Goal: Task Accomplishment & Management: Use online tool/utility

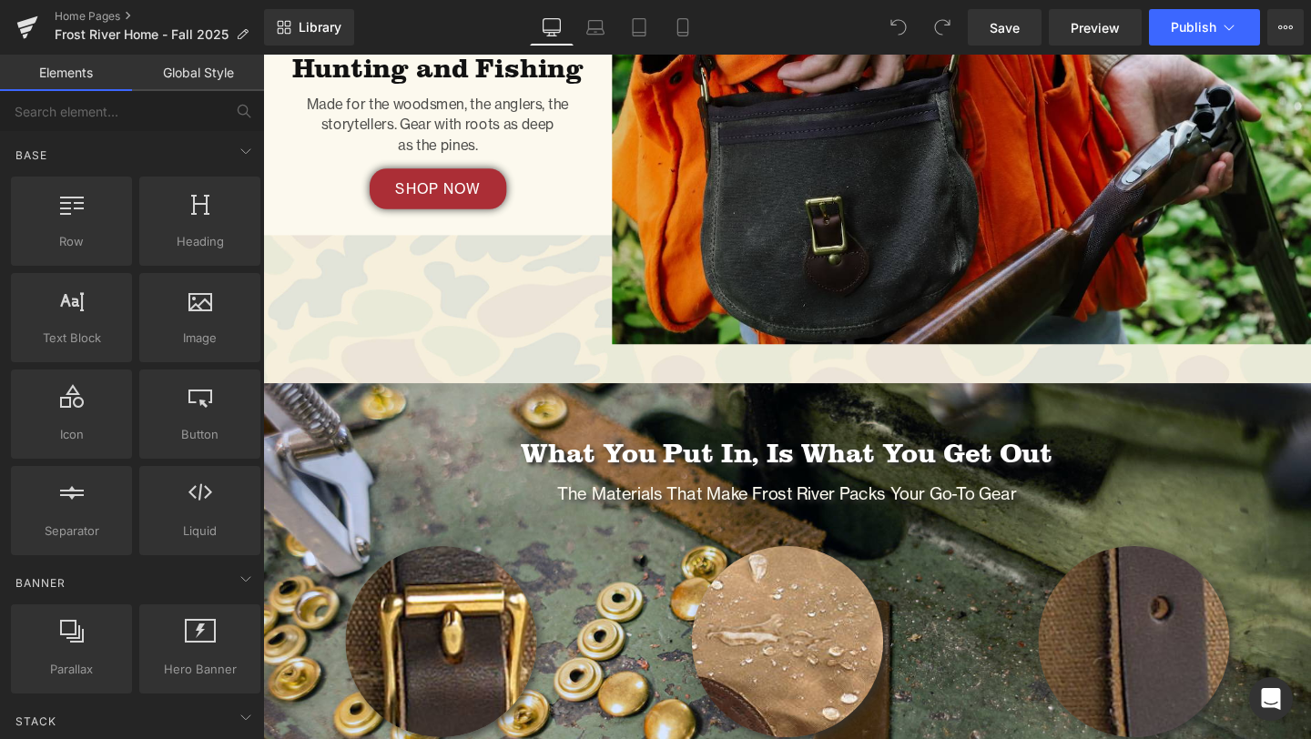
scroll to position [2417, 0]
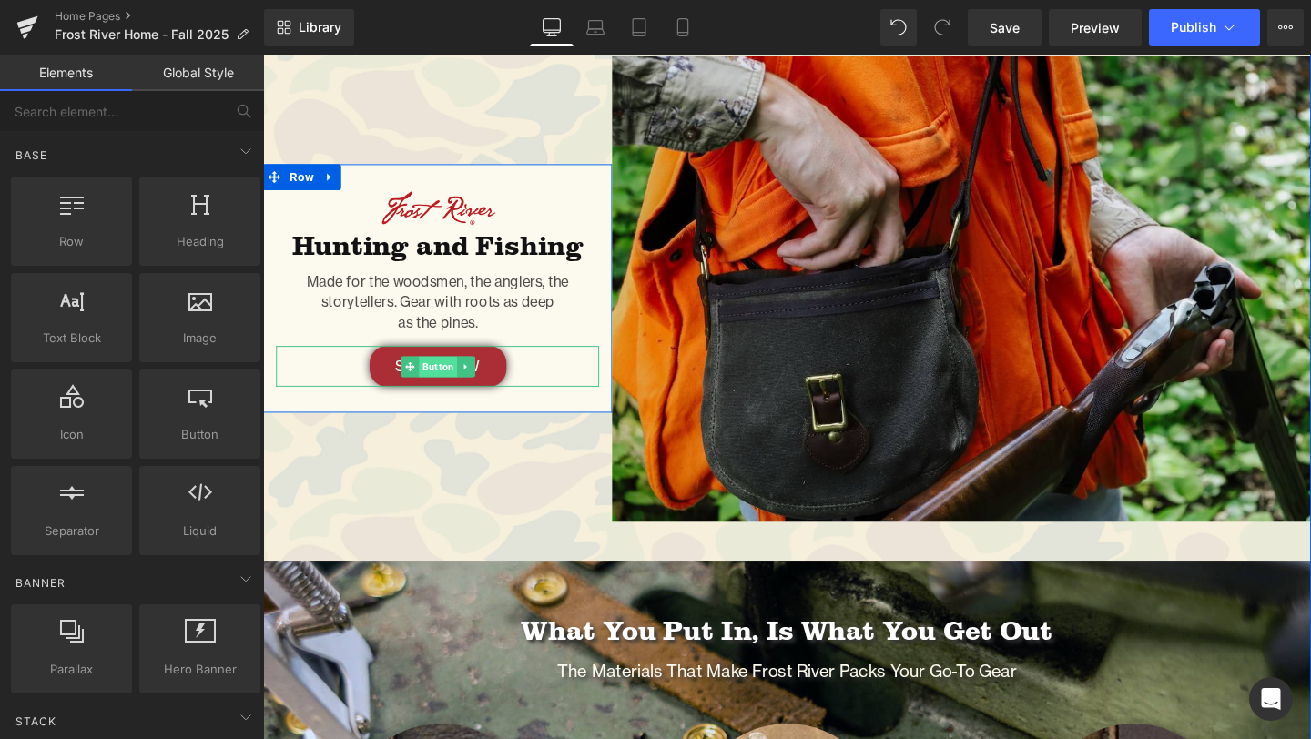
click at [460, 385] on span "Button" at bounding box center [447, 383] width 40 height 22
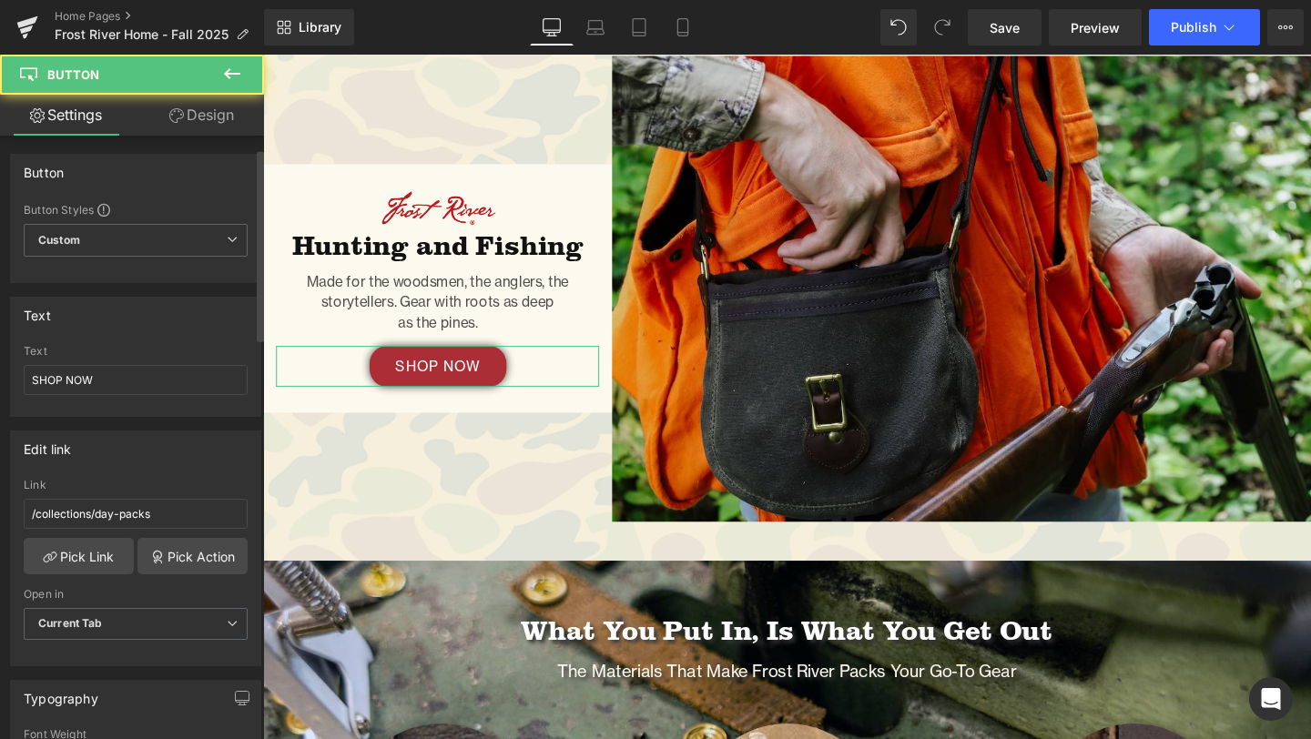
scroll to position [49, 0]
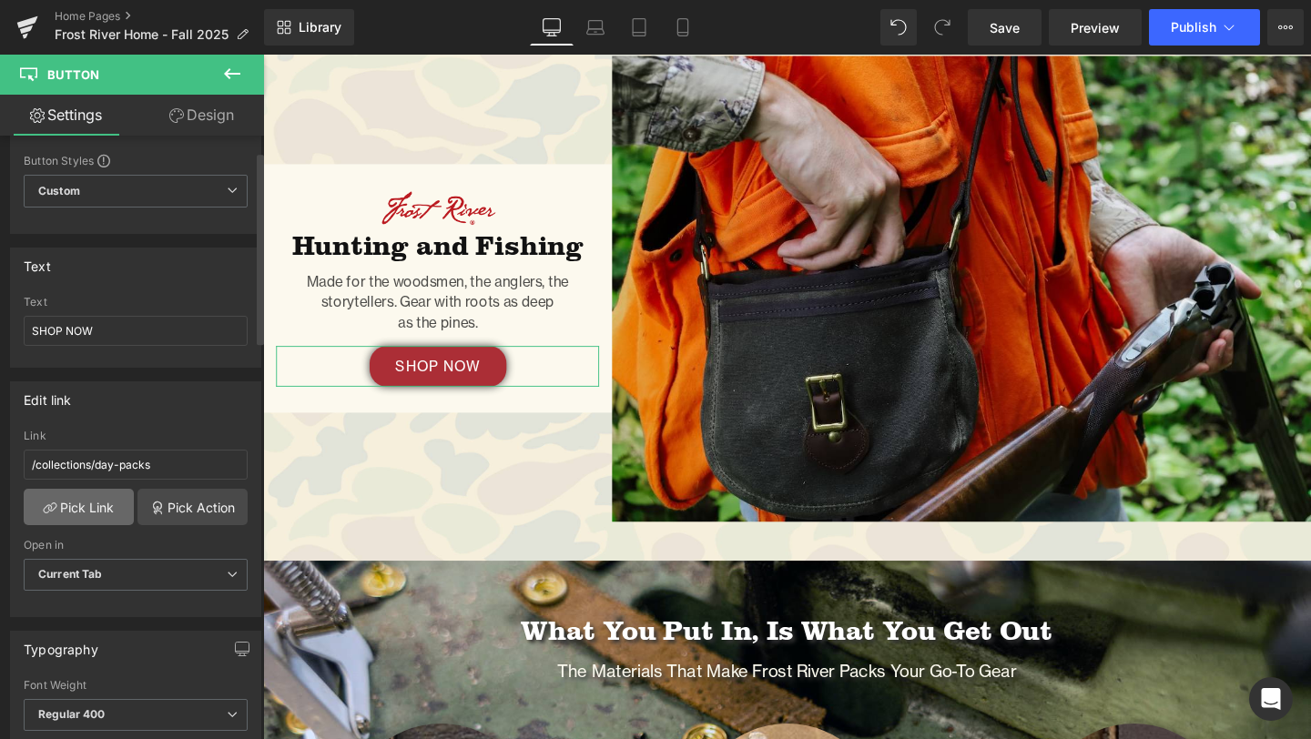
click at [84, 502] on link "Pick Link" at bounding box center [79, 507] width 110 height 36
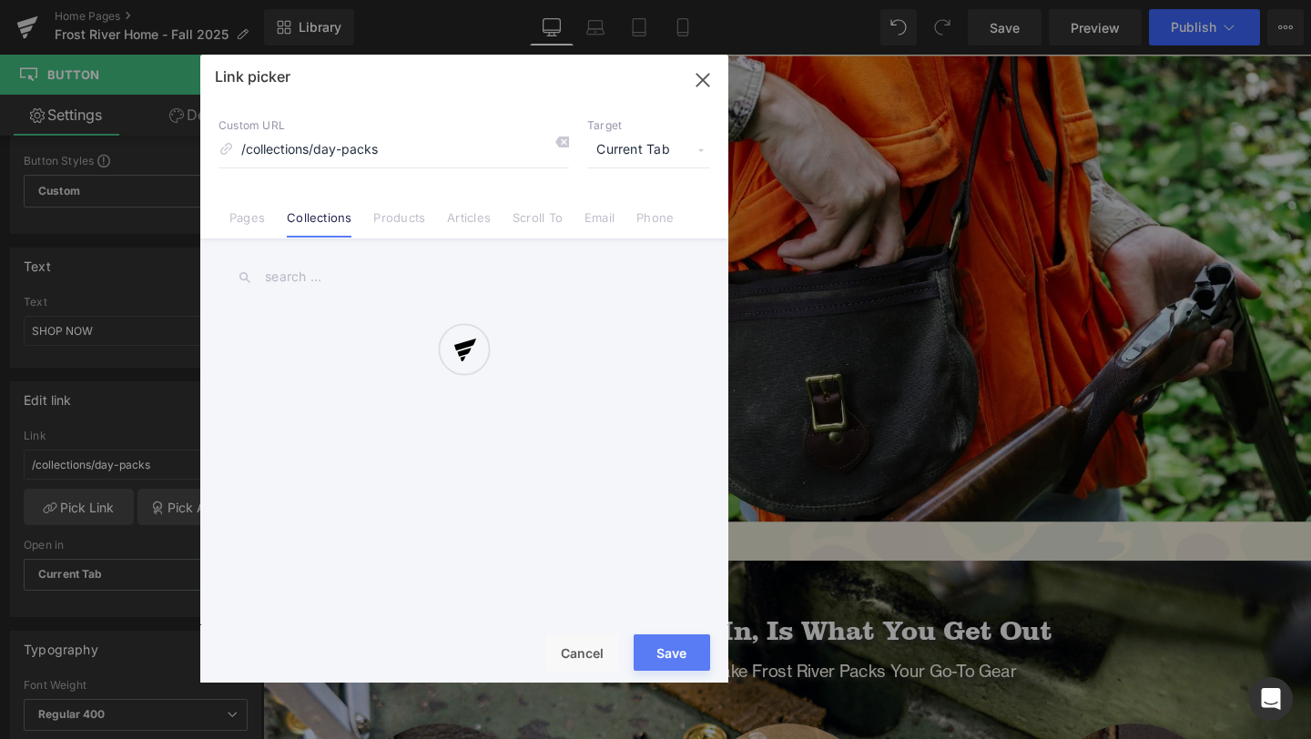
click at [367, 275] on div at bounding box center [464, 369] width 528 height 628
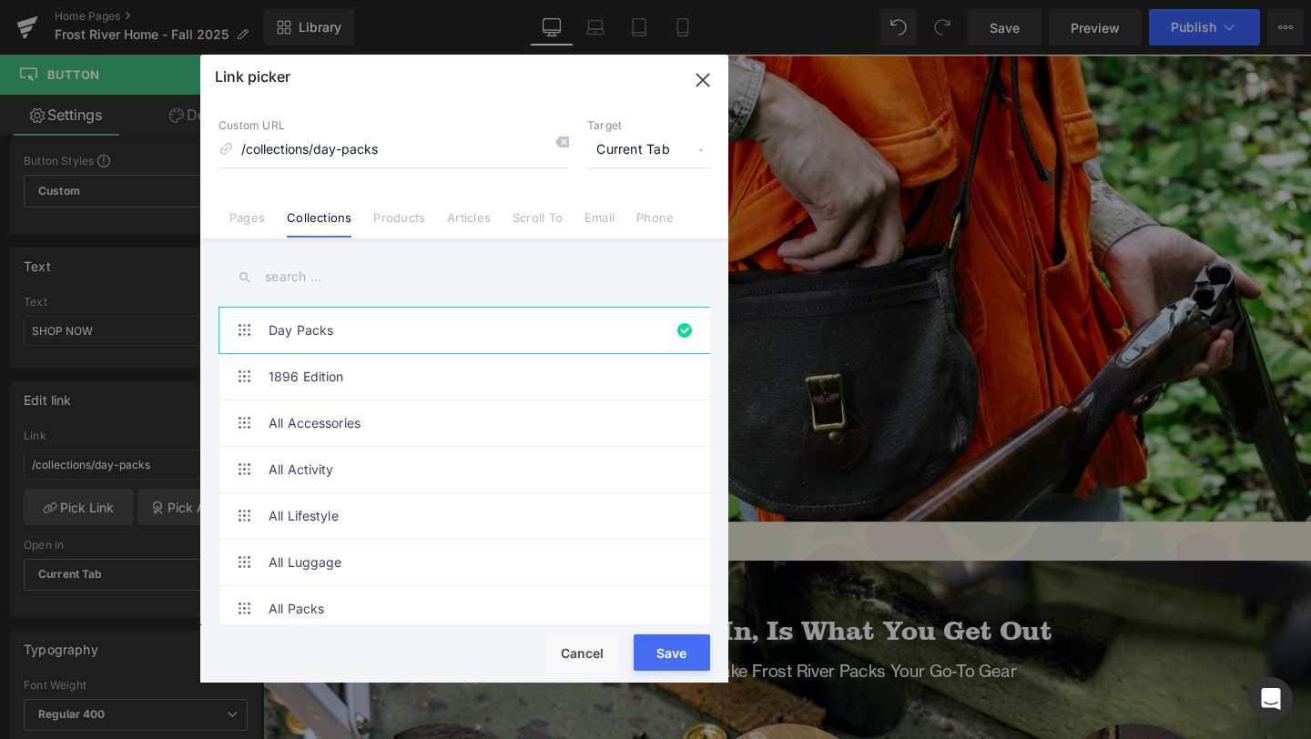
click at [367, 275] on input "text" at bounding box center [465, 277] width 492 height 41
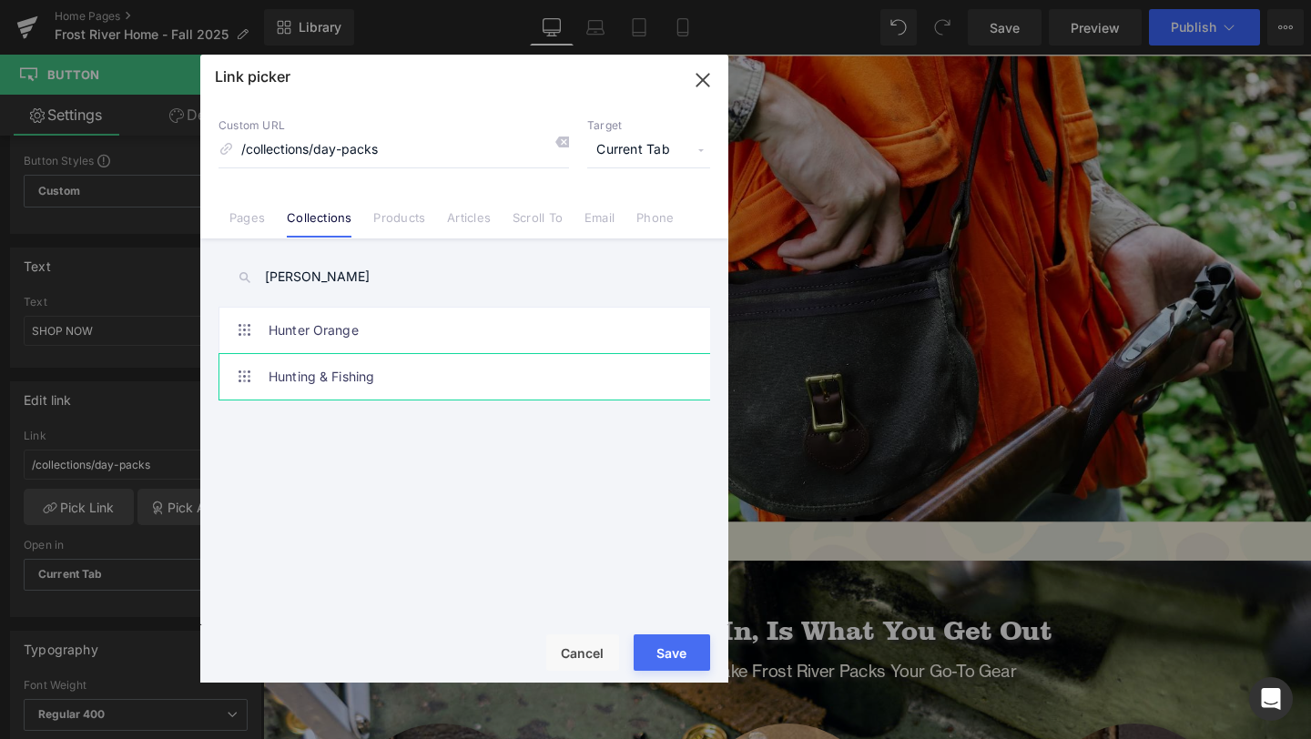
type input "[PERSON_NAME]"
click at [437, 372] on link "Hunting & Fishing" at bounding box center [469, 377] width 401 height 46
click at [0, 0] on div "Rendering Content" at bounding box center [0, 0] width 0 height 0
click at [682, 650] on button "Save" at bounding box center [672, 653] width 76 height 36
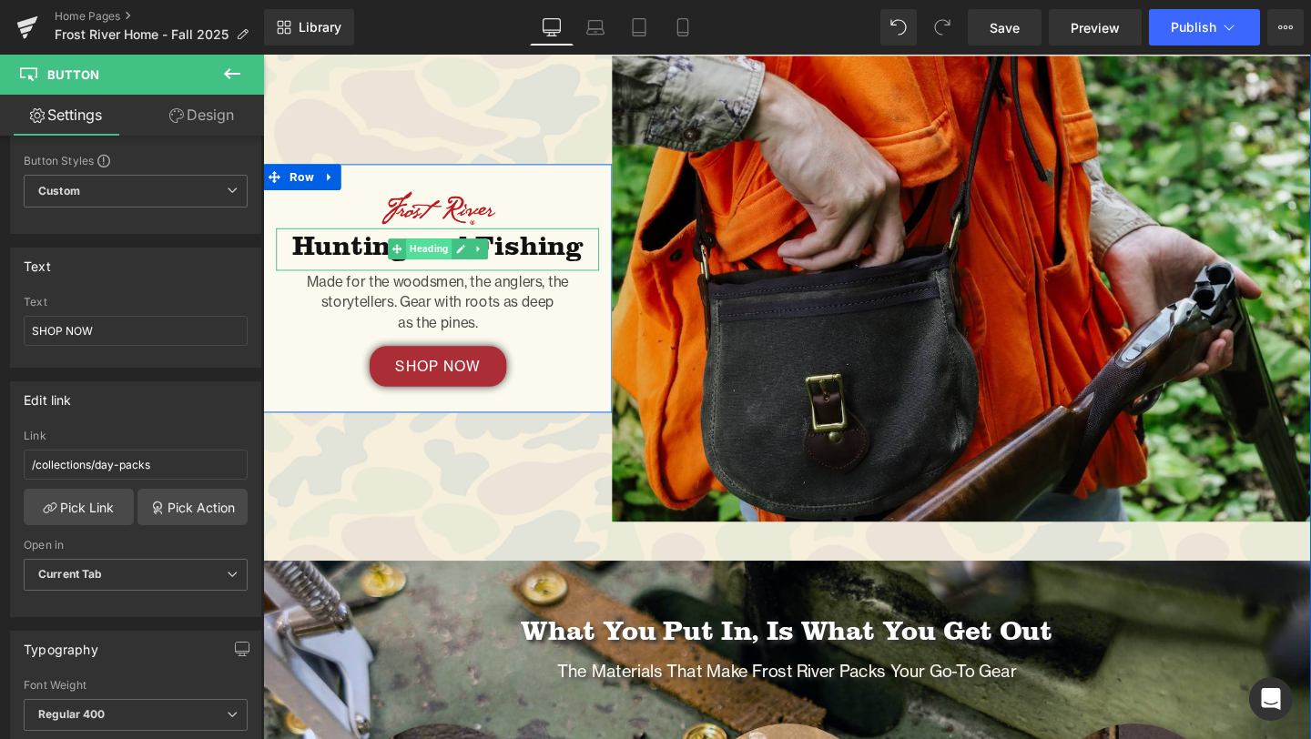
click at [441, 257] on span "Heading" at bounding box center [437, 260] width 48 height 22
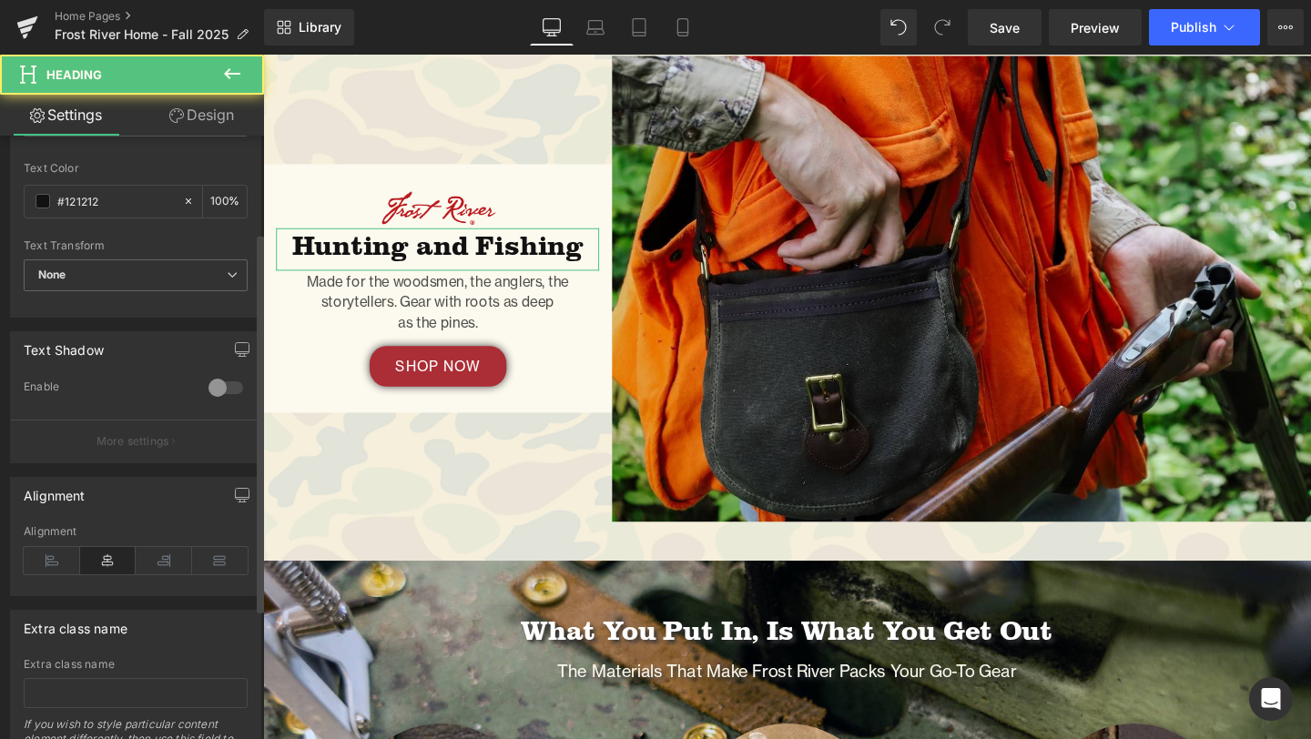
scroll to position [361, 0]
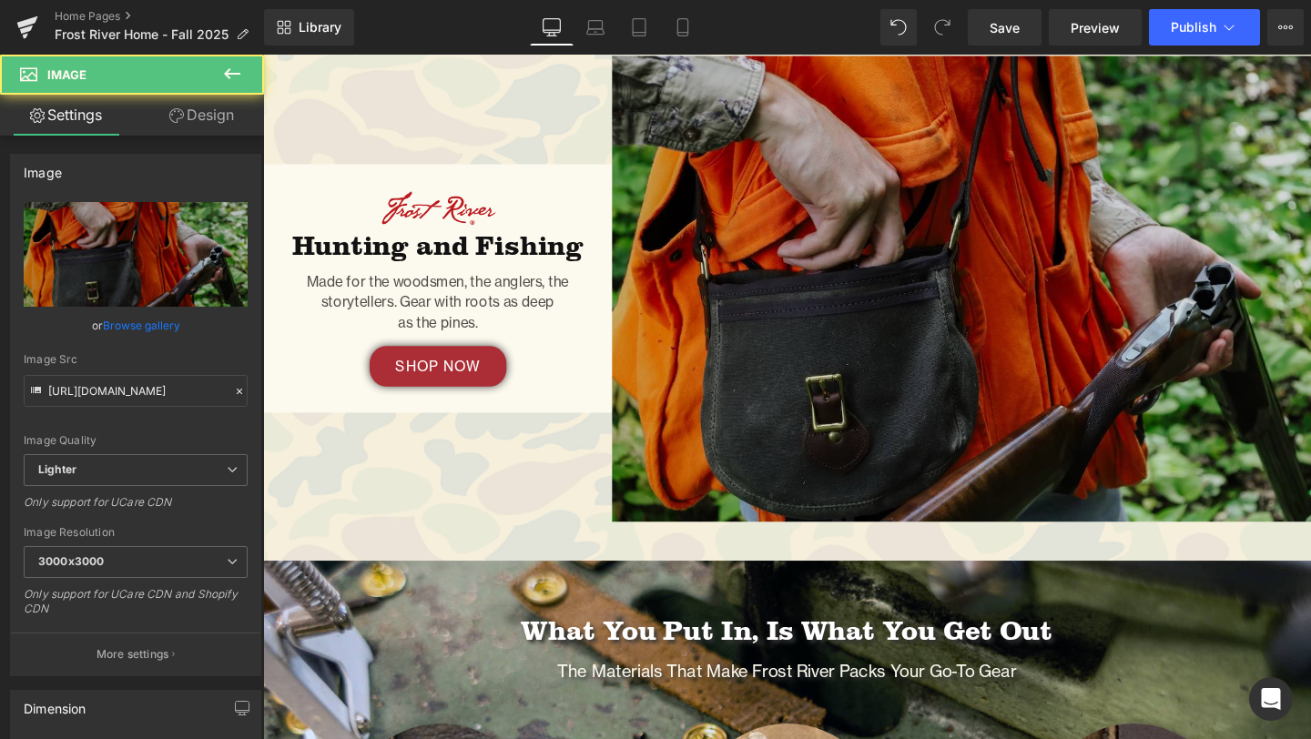
click at [911, 393] on img at bounding box center [997, 301] width 735 height 490
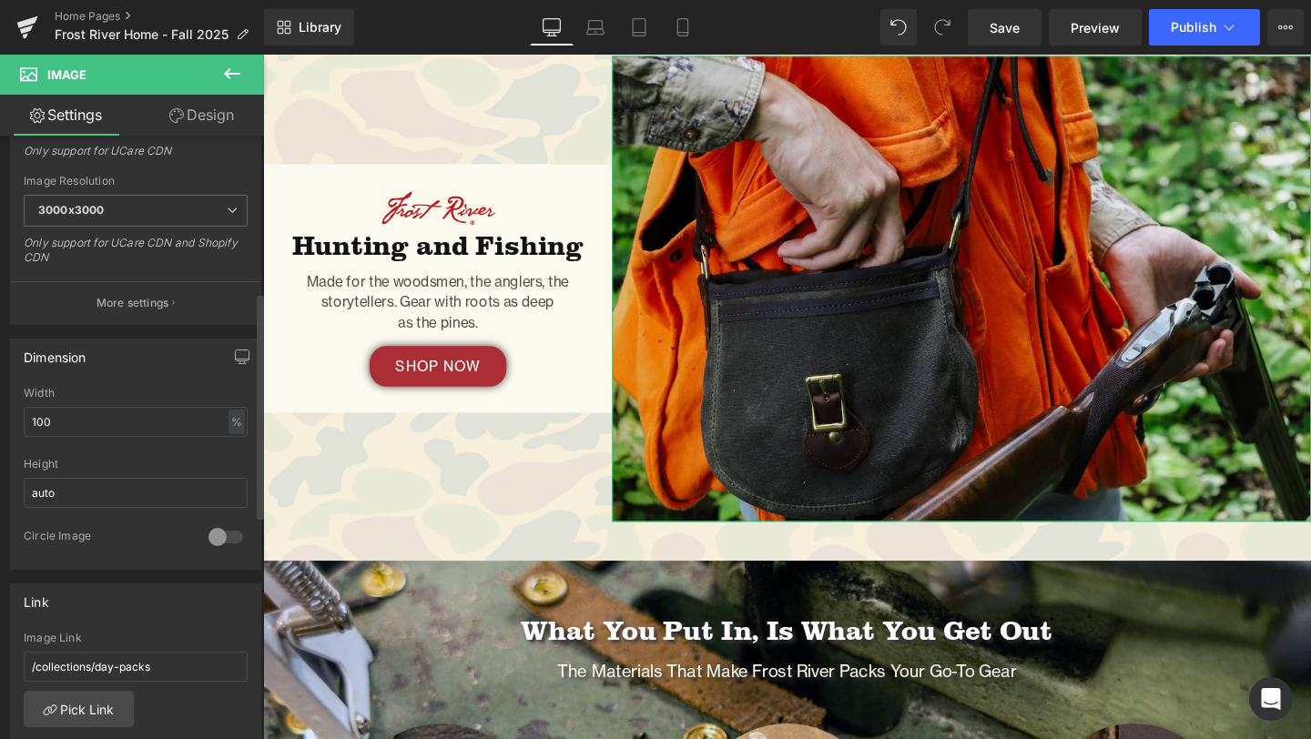
scroll to position [417, 0]
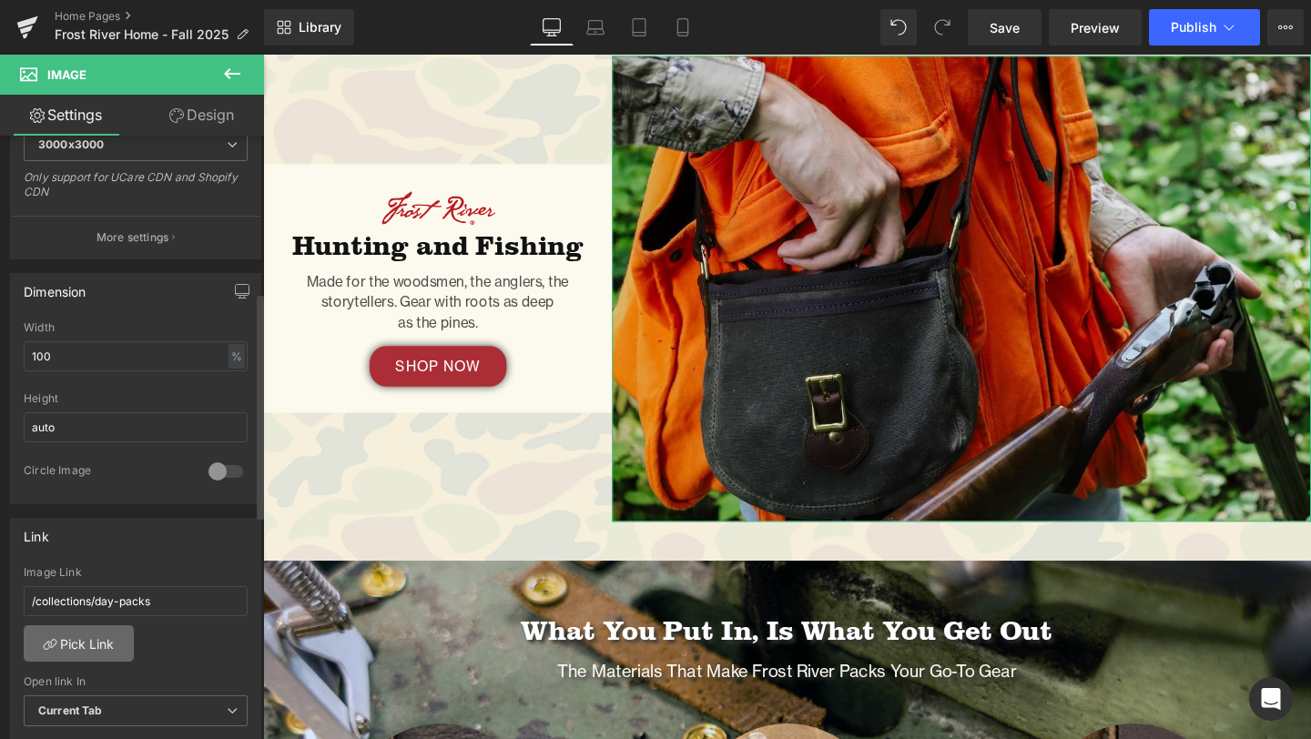
click at [87, 640] on link "Pick Link" at bounding box center [79, 644] width 110 height 36
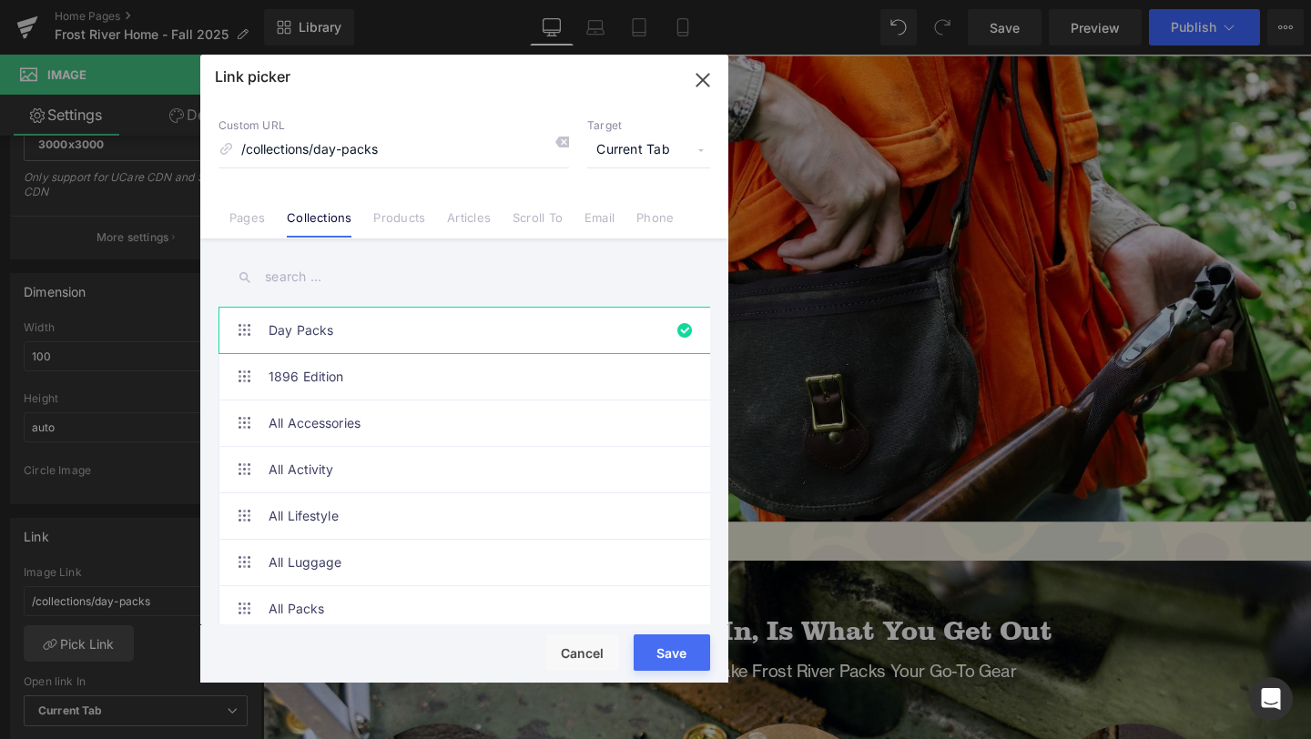
click at [349, 271] on input "text" at bounding box center [465, 277] width 492 height 41
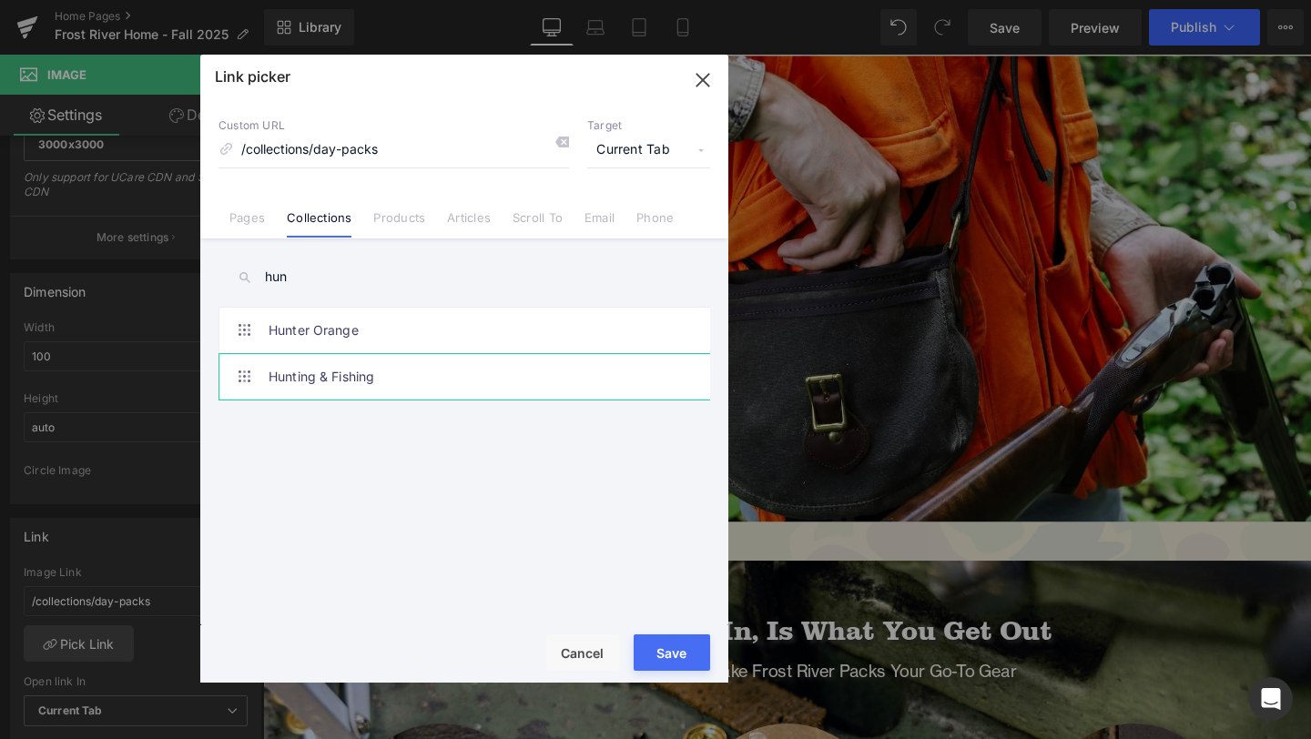
type input "hun"
click at [388, 388] on link "Hunting & Fishing" at bounding box center [469, 377] width 401 height 46
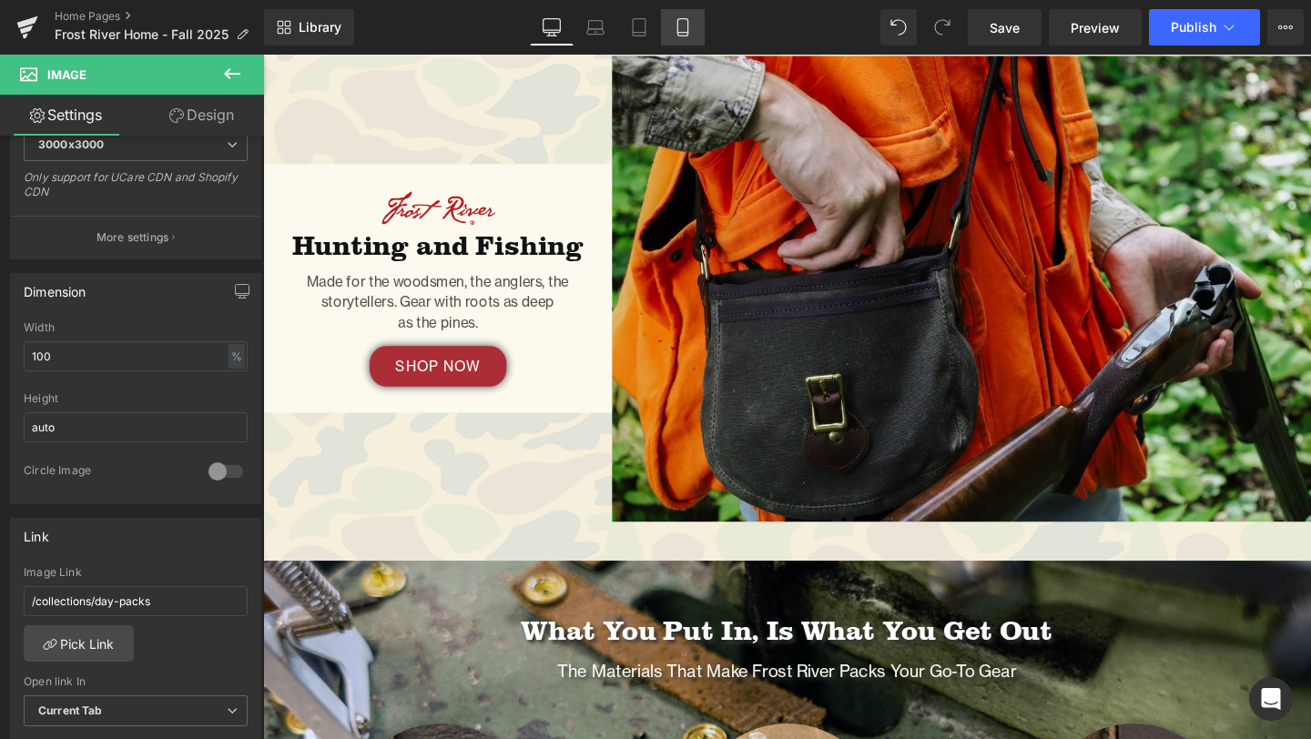
click at [685, 36] on icon at bounding box center [683, 27] width 10 height 17
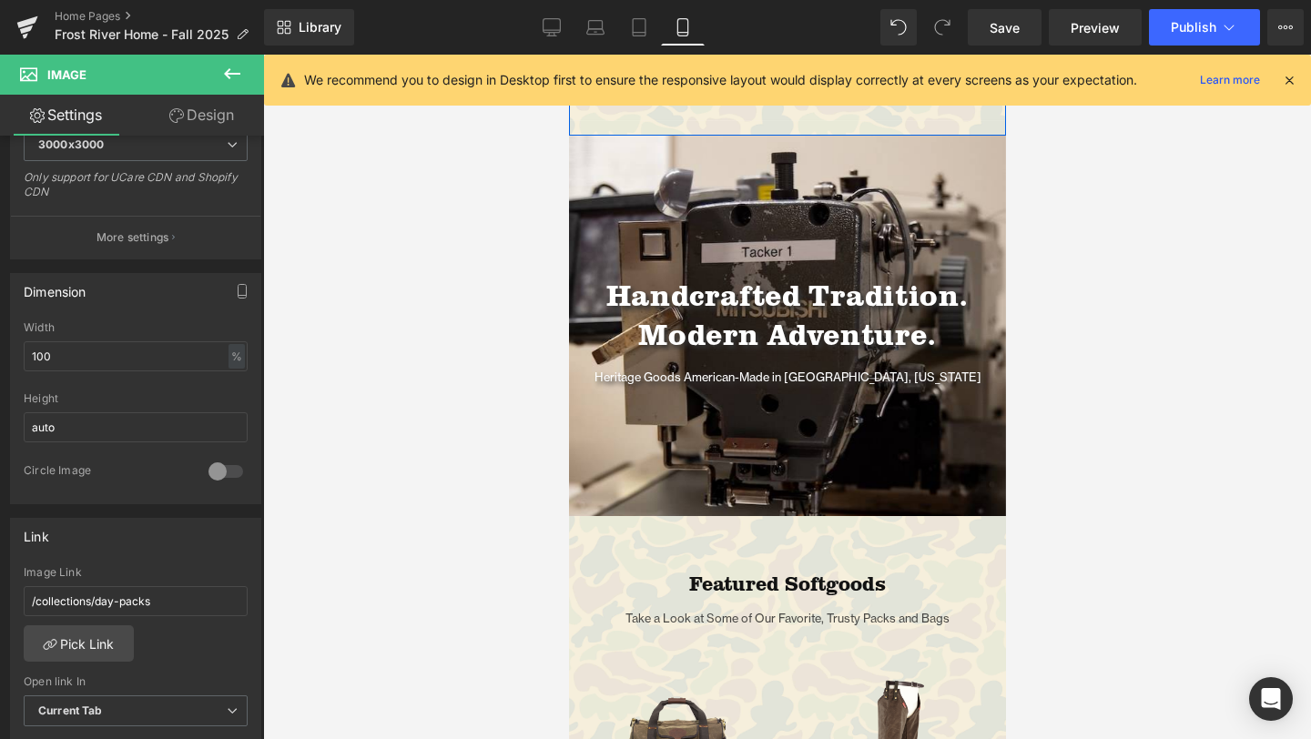
scroll to position [1206, 0]
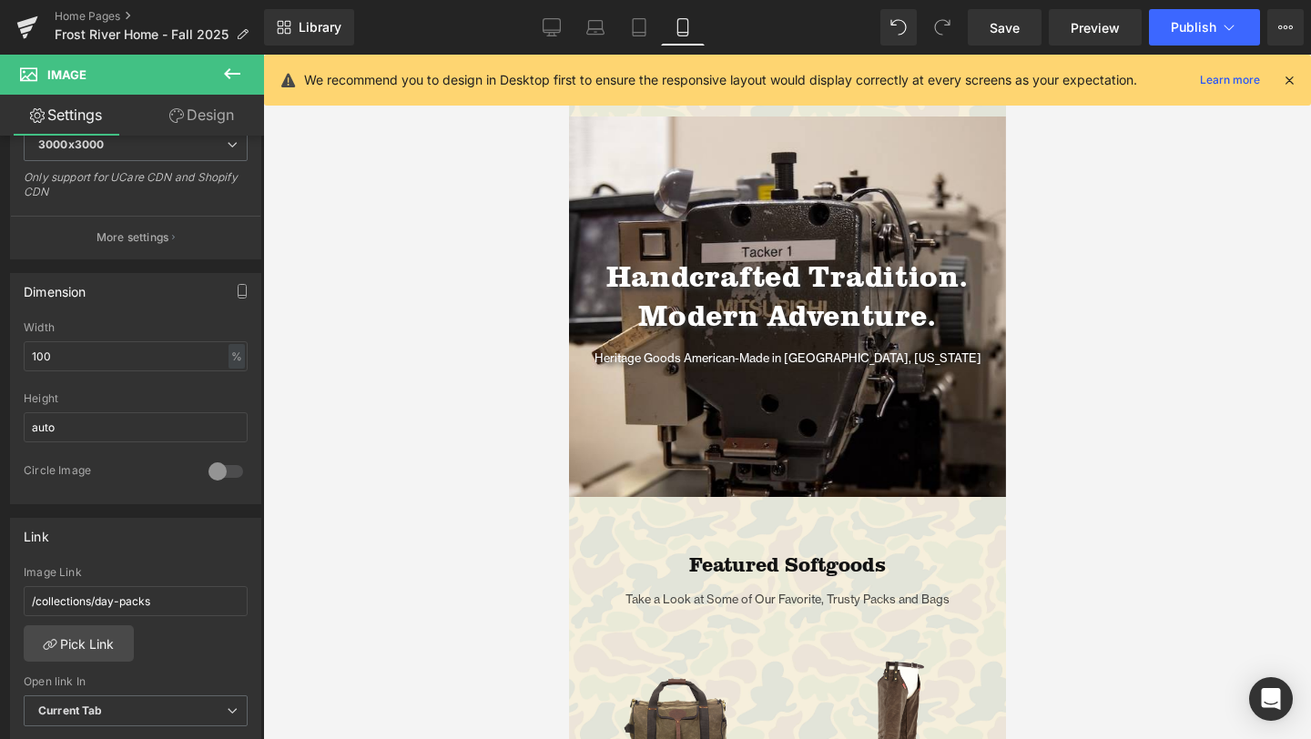
click at [1290, 73] on icon at bounding box center [1289, 80] width 16 height 16
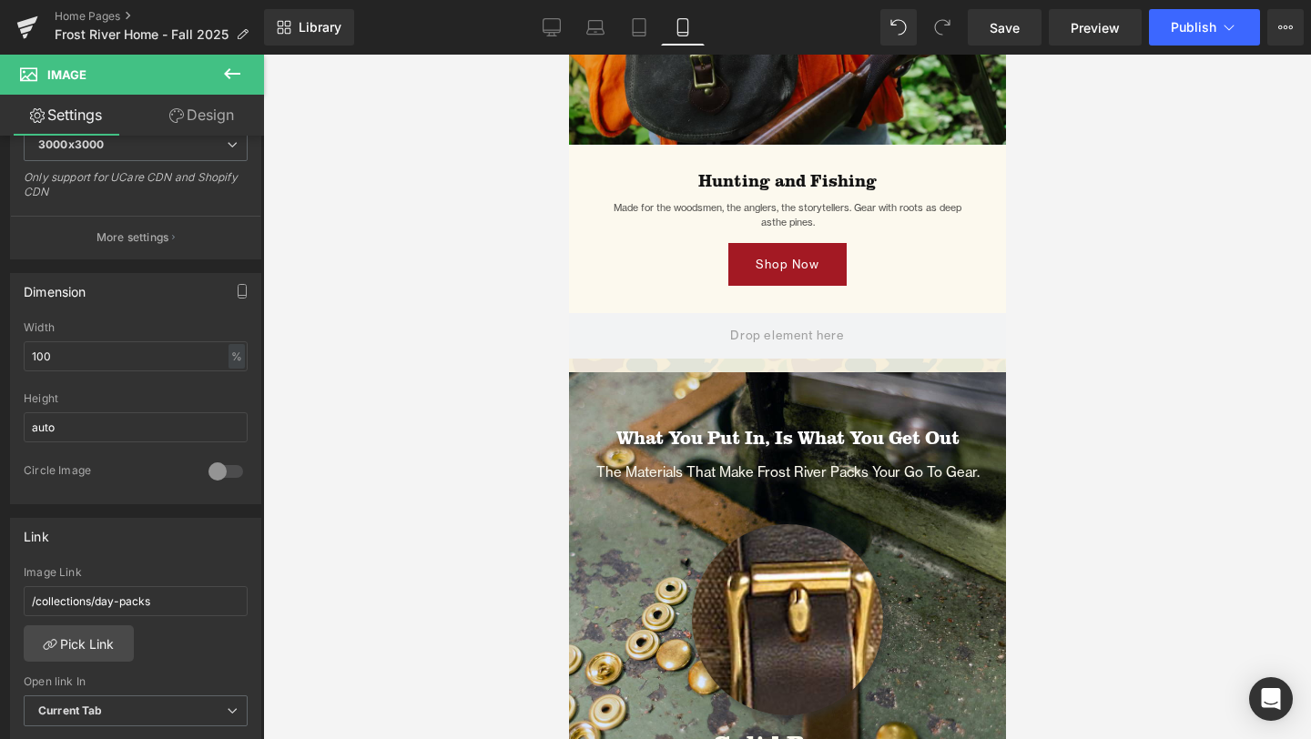
scroll to position [3034, 0]
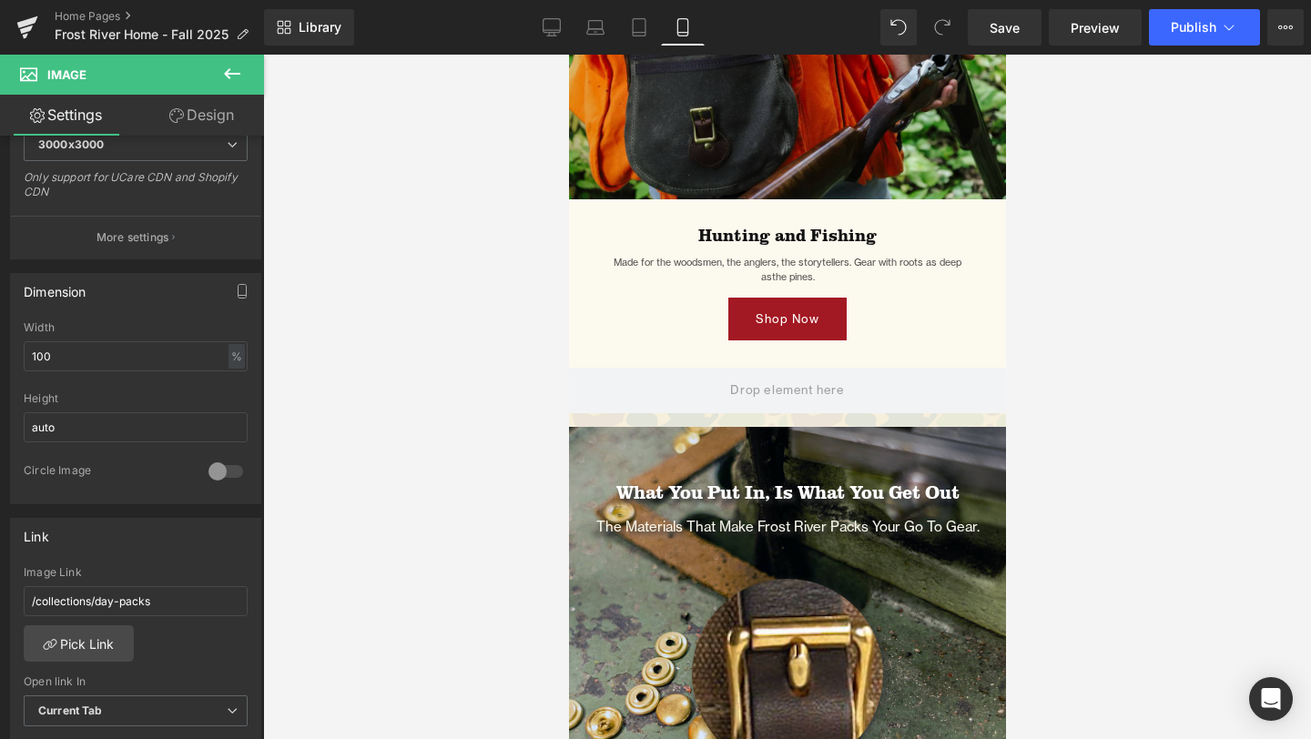
click at [792, 316] on div "Shop Now Button" at bounding box center [787, 319] width 410 height 43
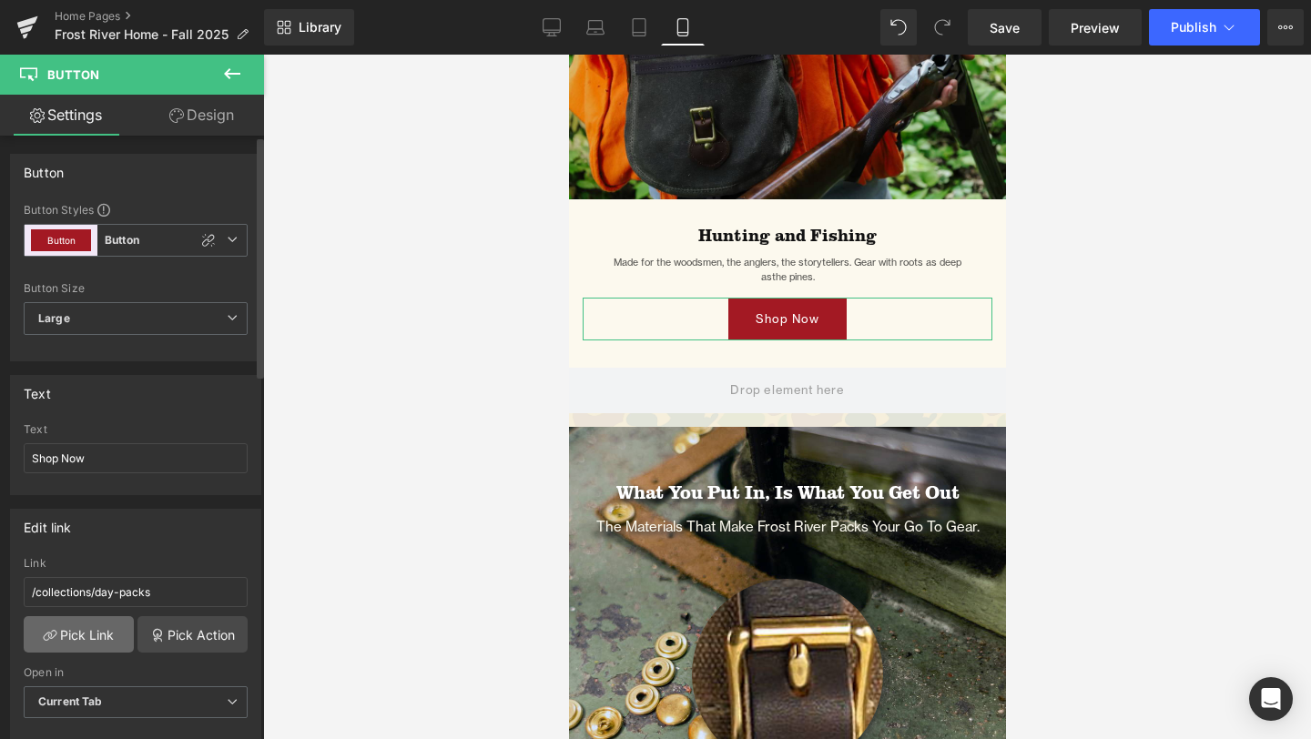
click at [91, 629] on link "Pick Link" at bounding box center [79, 634] width 110 height 36
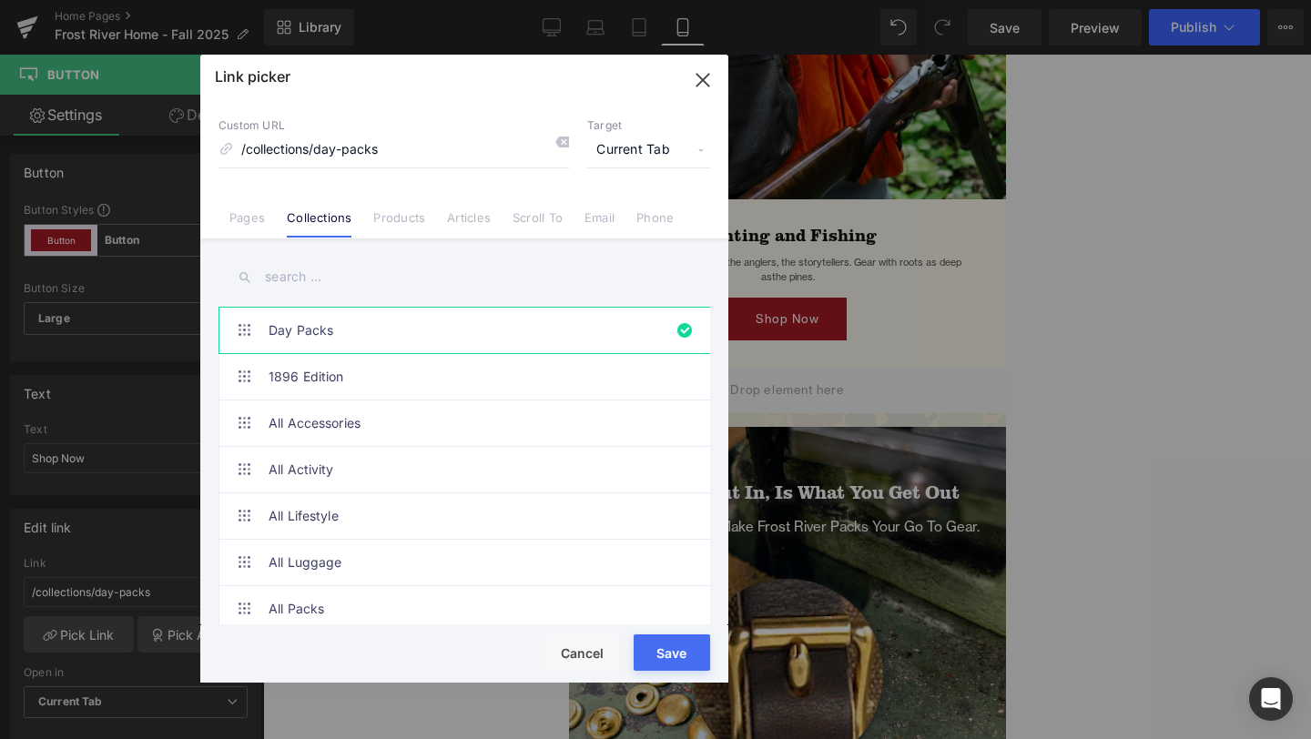
click at [408, 277] on input "text" at bounding box center [465, 277] width 492 height 41
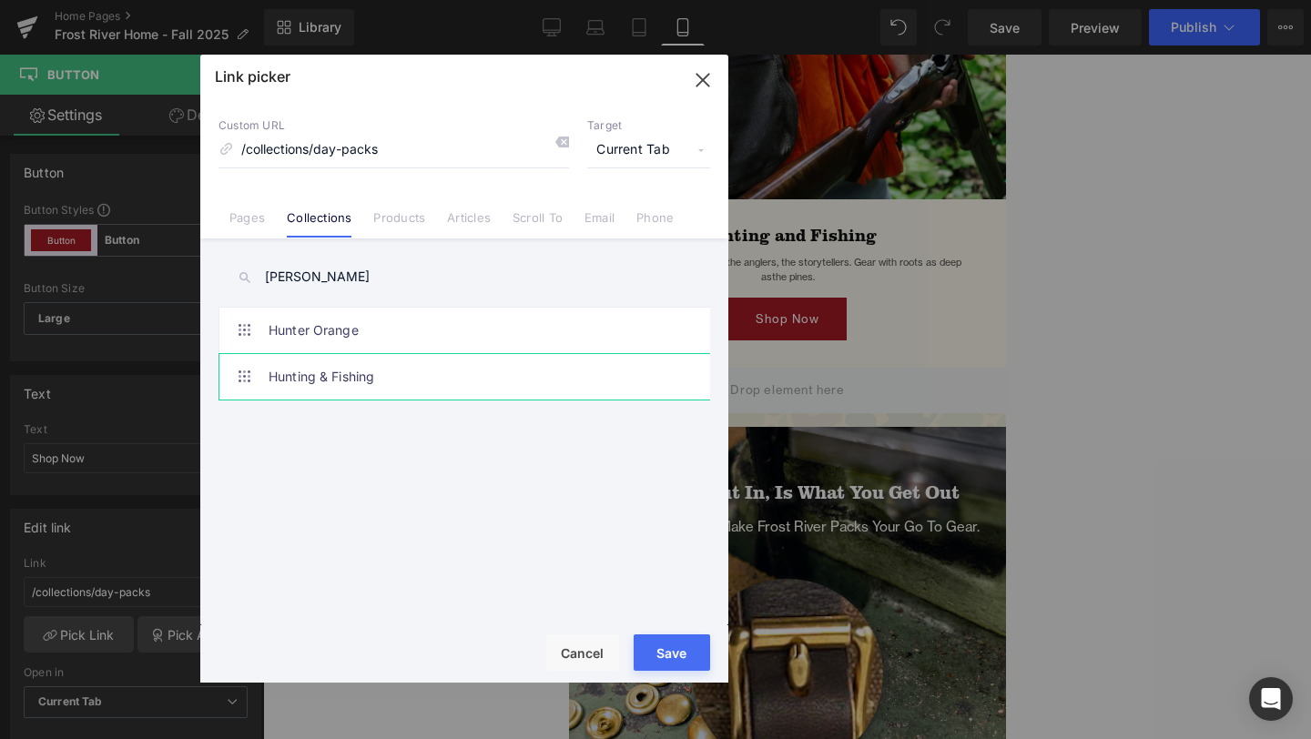
type input "[PERSON_NAME]"
click at [0, 0] on link "Hunting & Fishing" at bounding box center [0, 0] width 0 height 0
click at [0, 0] on button "Save" at bounding box center [0, 0] width 0 height 0
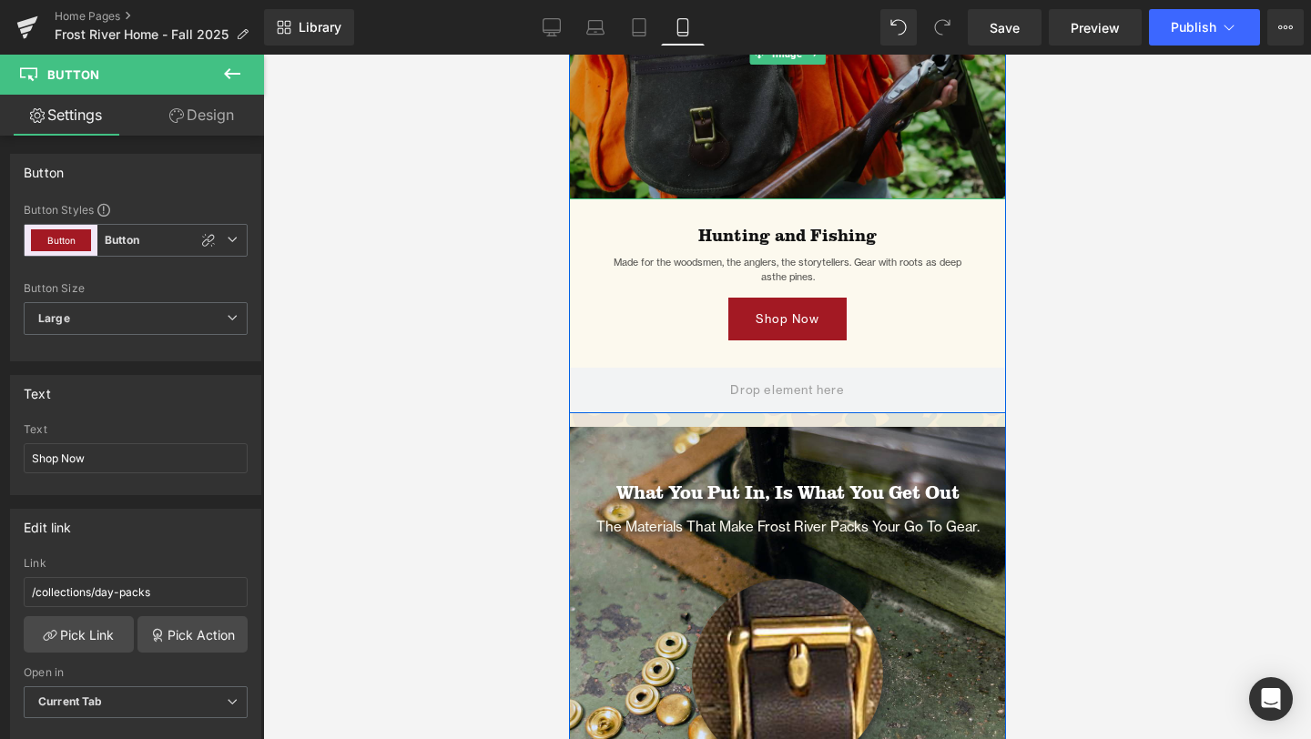
click at [769, 130] on img at bounding box center [786, 53] width 437 height 291
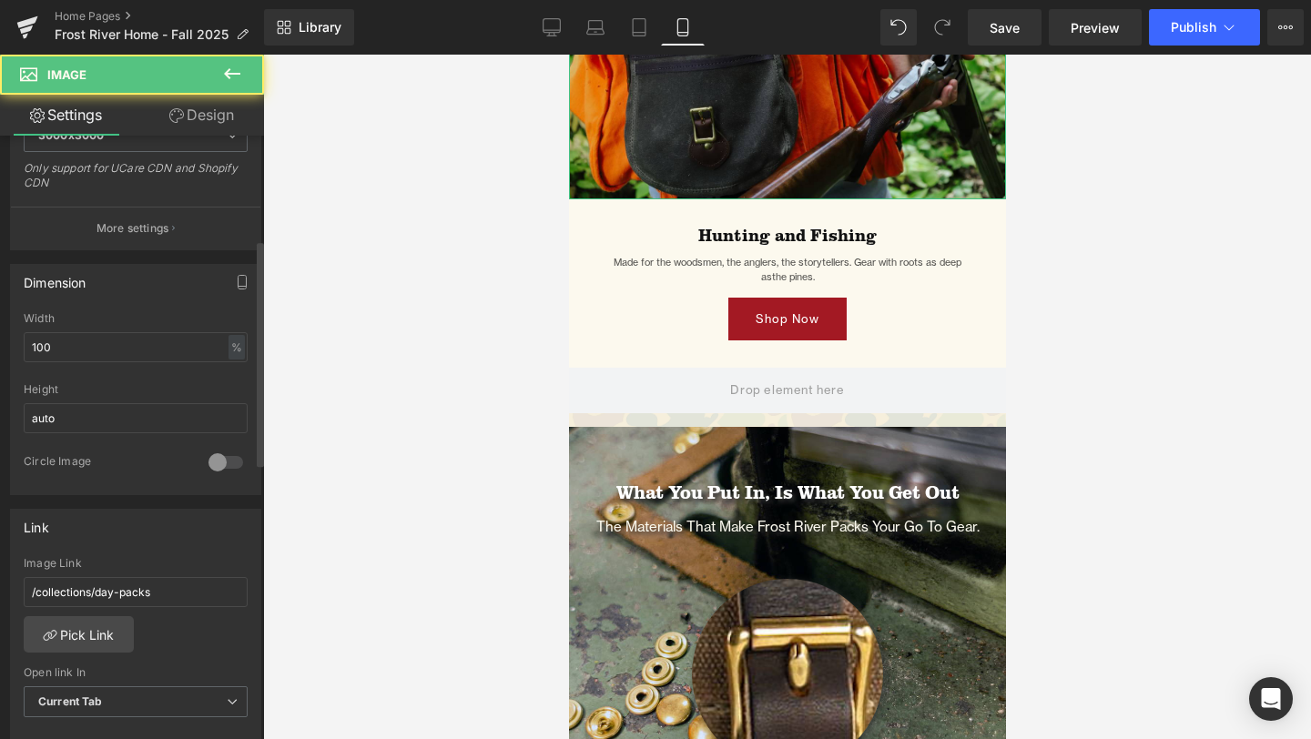
scroll to position [525, 0]
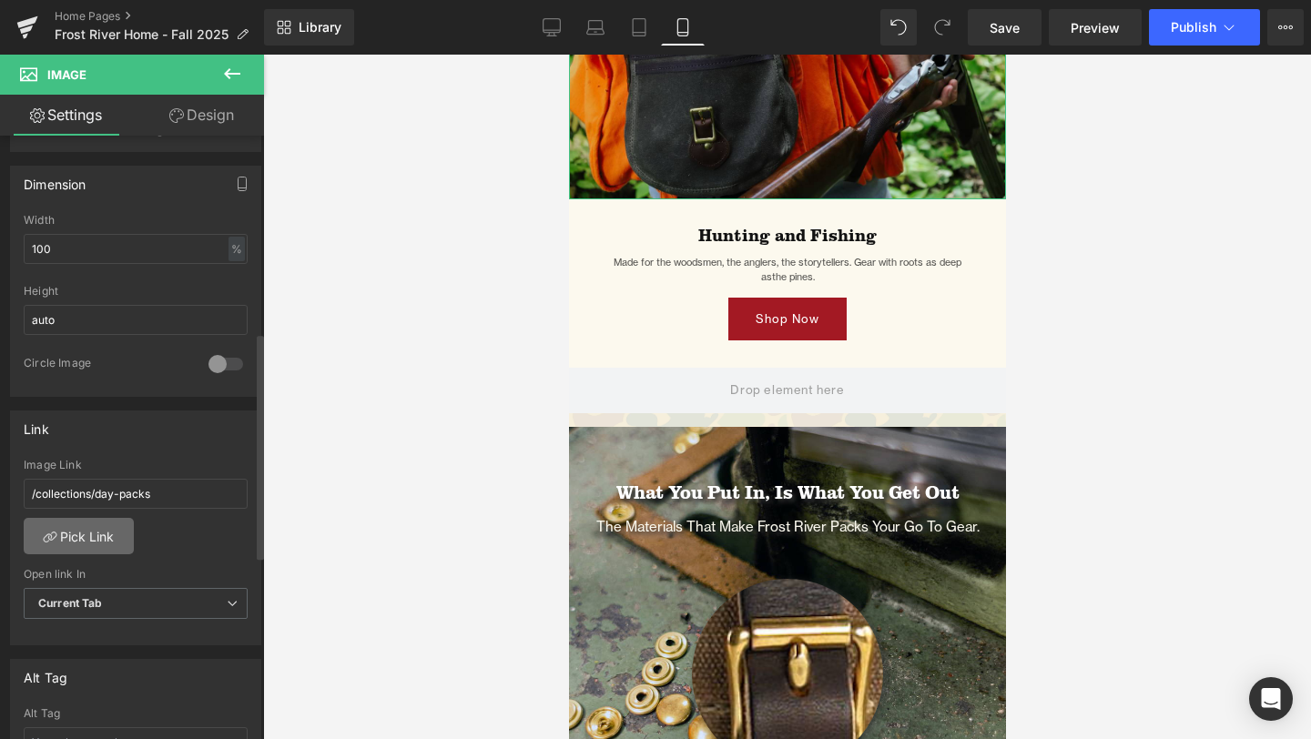
click at [96, 544] on link "Pick Link" at bounding box center [79, 536] width 110 height 36
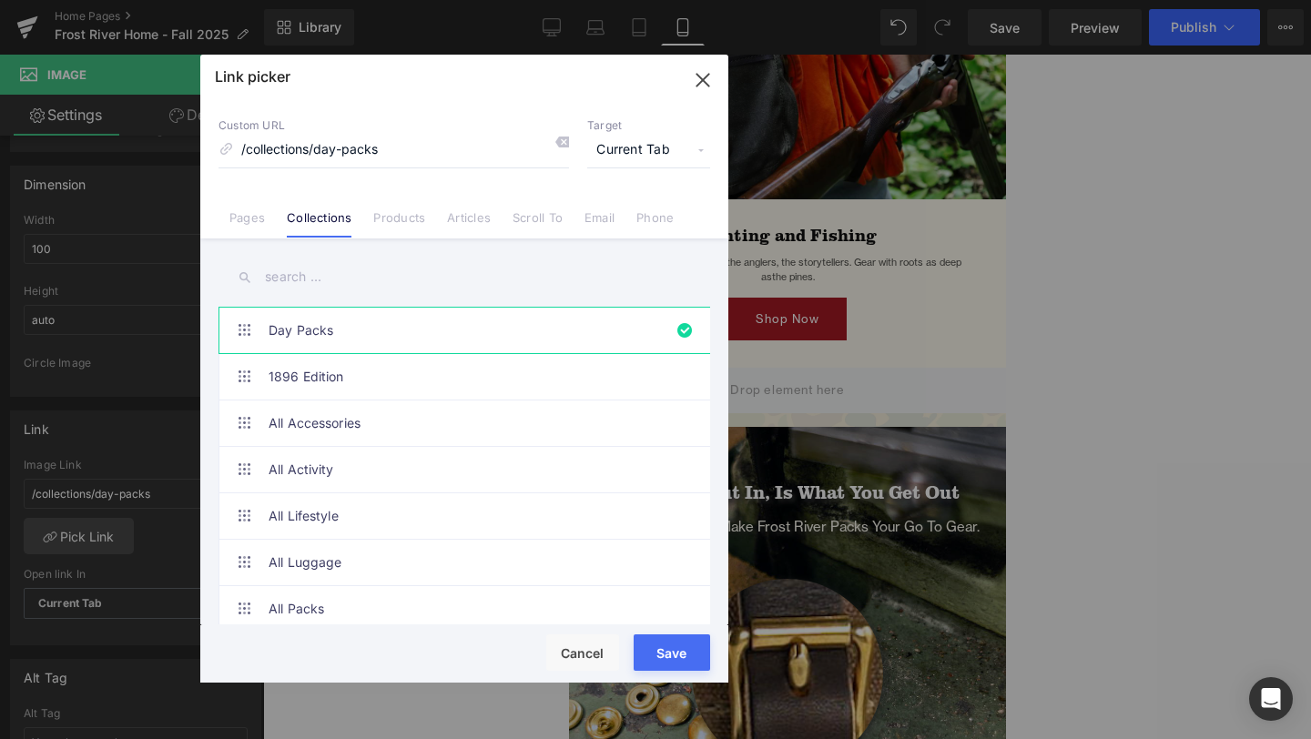
click at [0, 0] on input "text" at bounding box center [0, 0] width 0 height 0
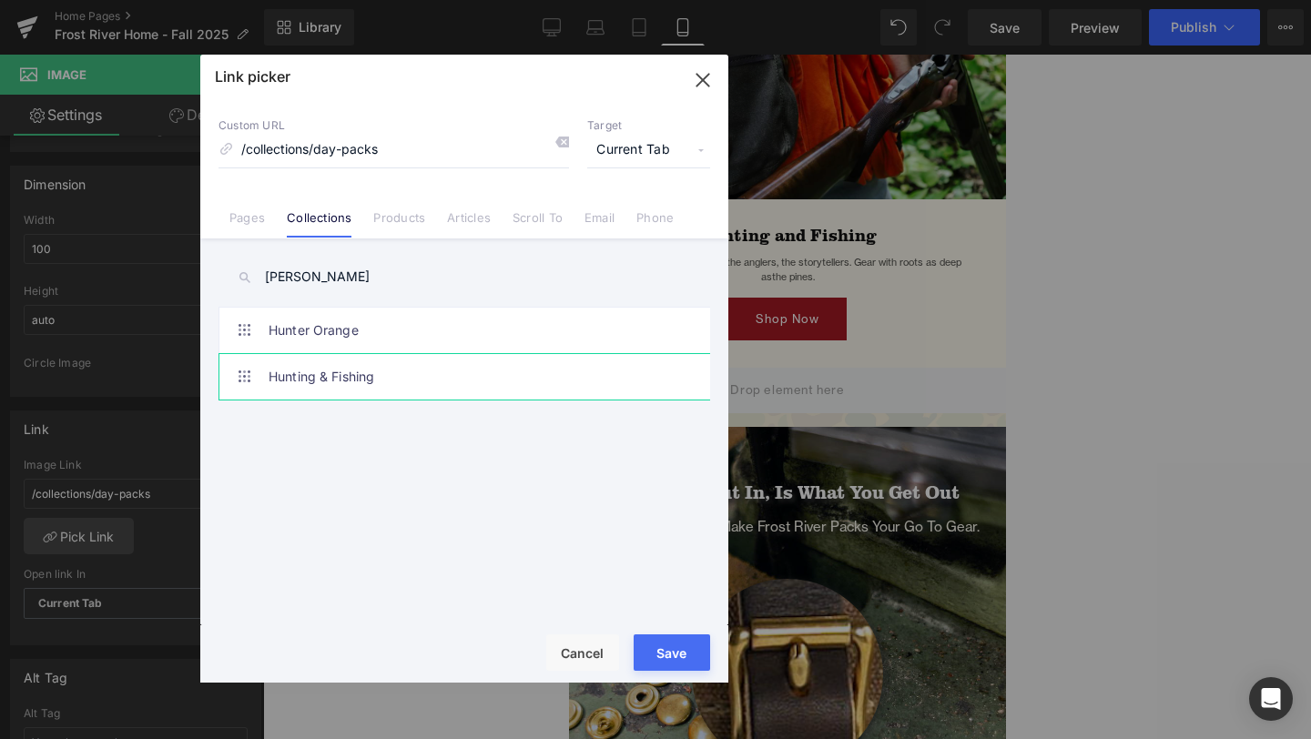
type input "[PERSON_NAME]"
click at [0, 0] on link "Hunting & Fishing" at bounding box center [0, 0] width 0 height 0
click at [0, 0] on button "Save" at bounding box center [0, 0] width 0 height 0
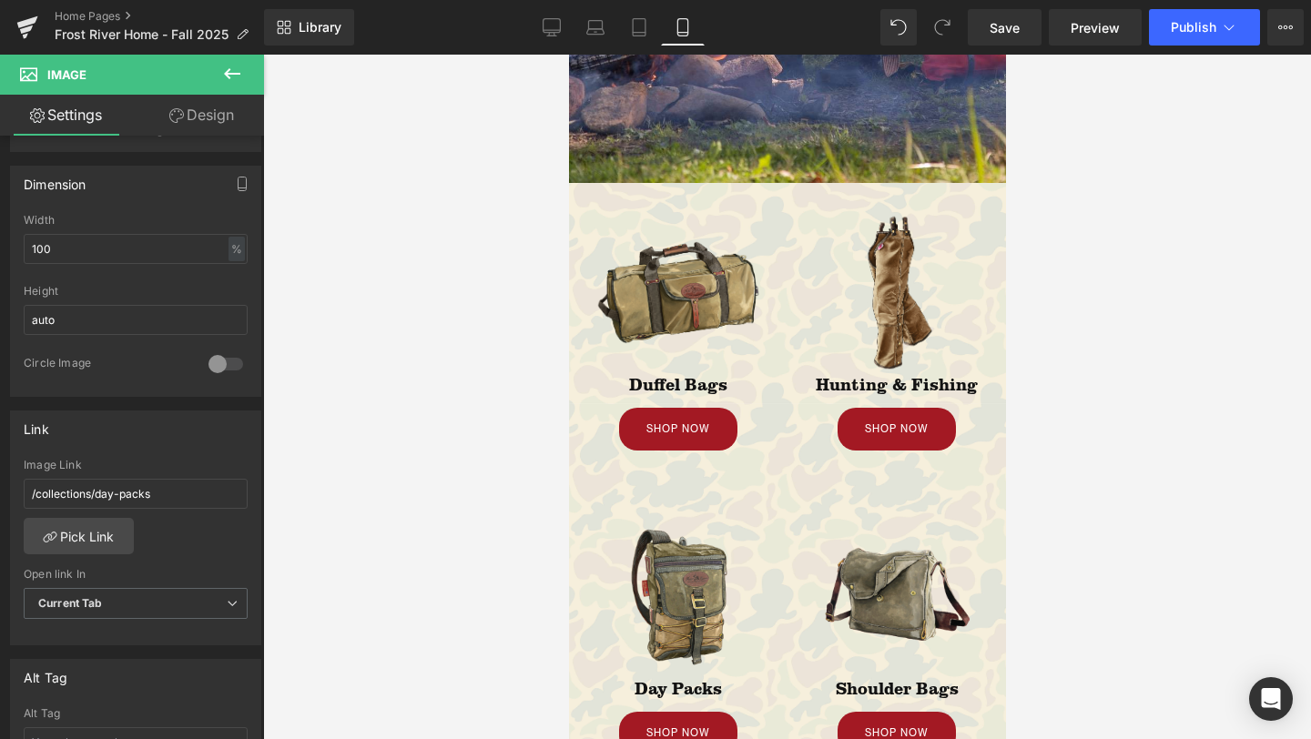
scroll to position [223, 0]
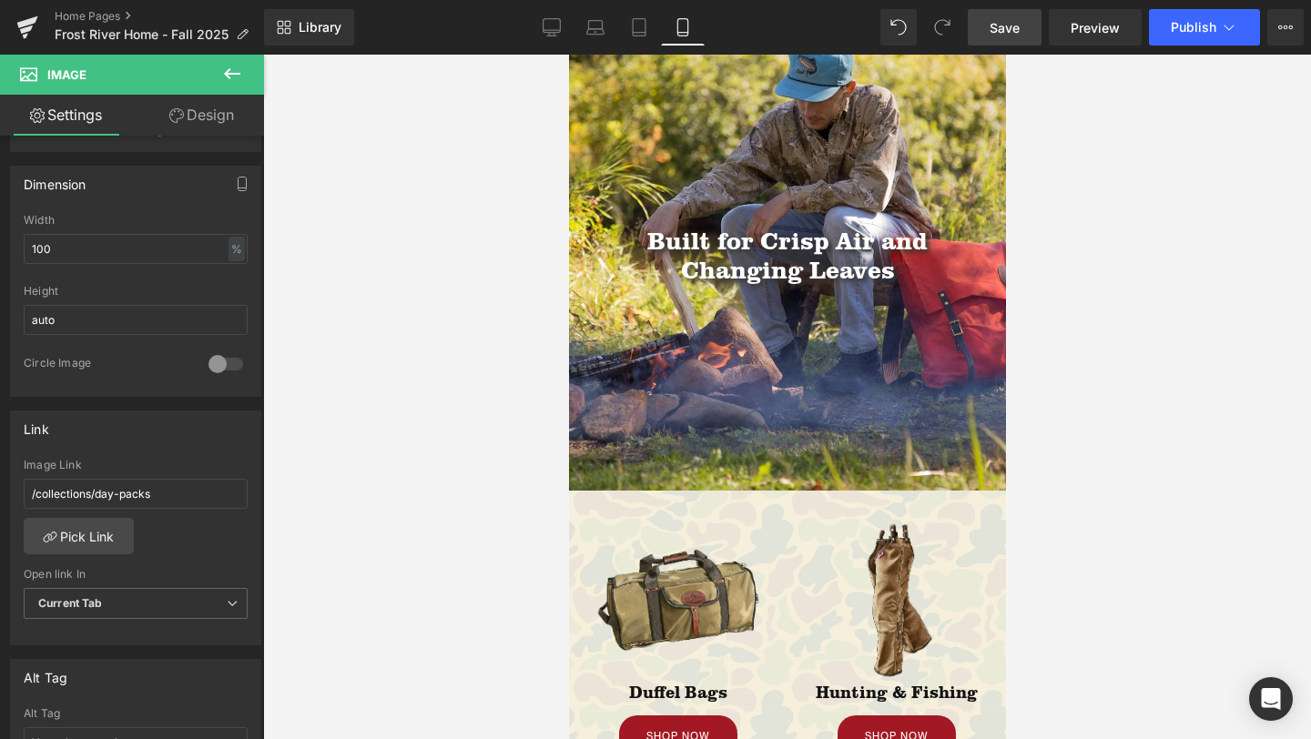
click at [1005, 21] on span "Save" at bounding box center [1005, 27] width 30 height 19
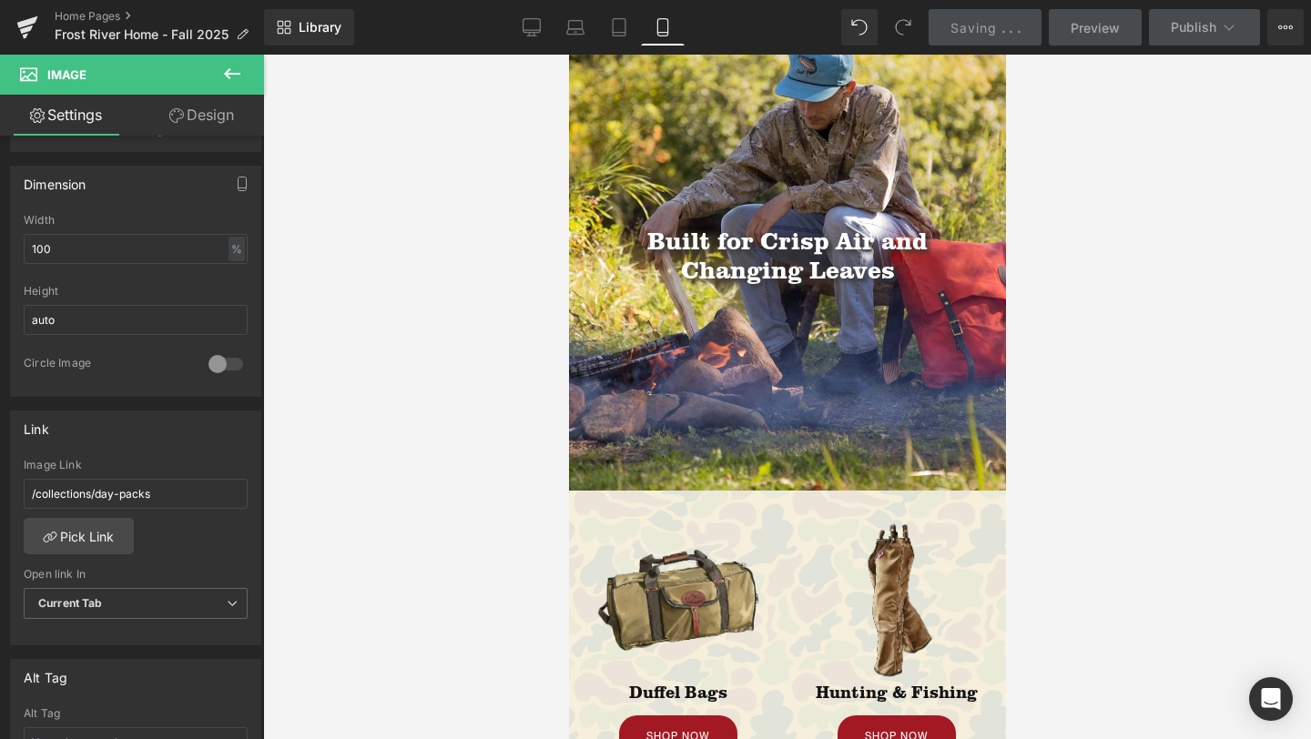
scroll to position [0, 0]
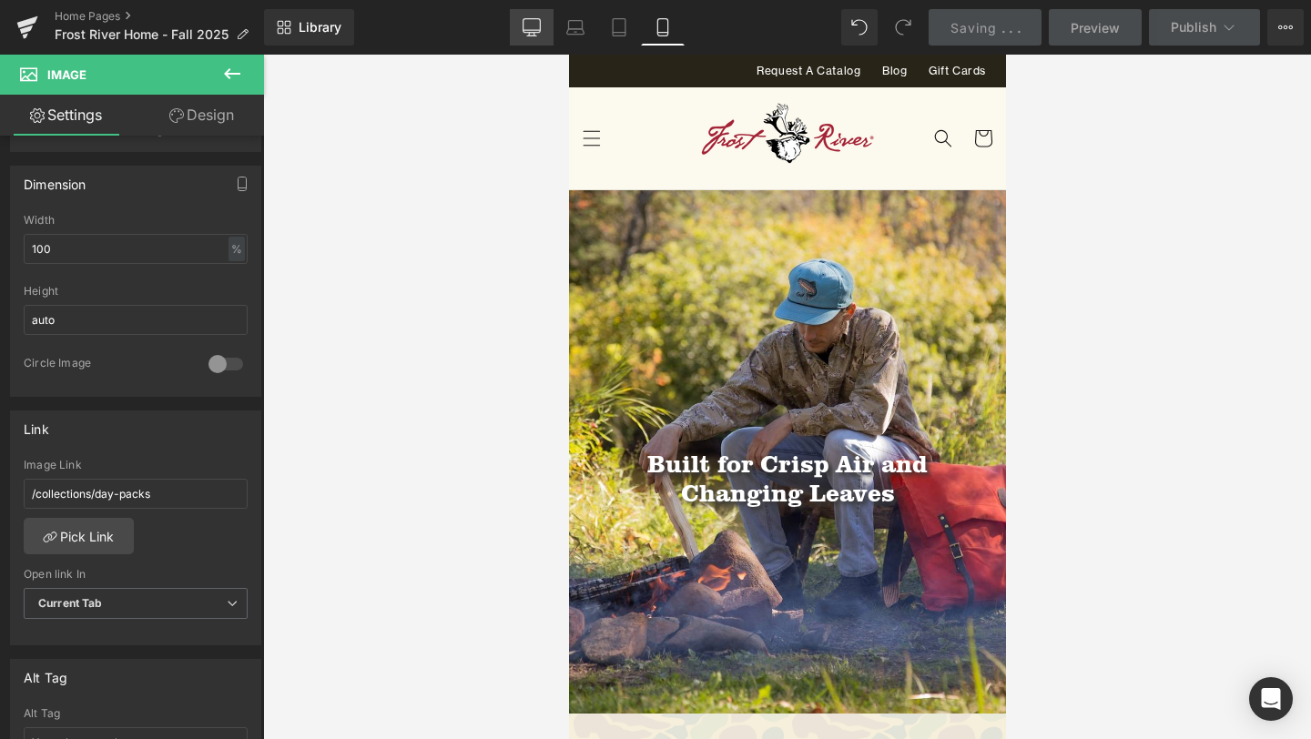
click at [532, 26] on icon at bounding box center [532, 27] width 18 height 18
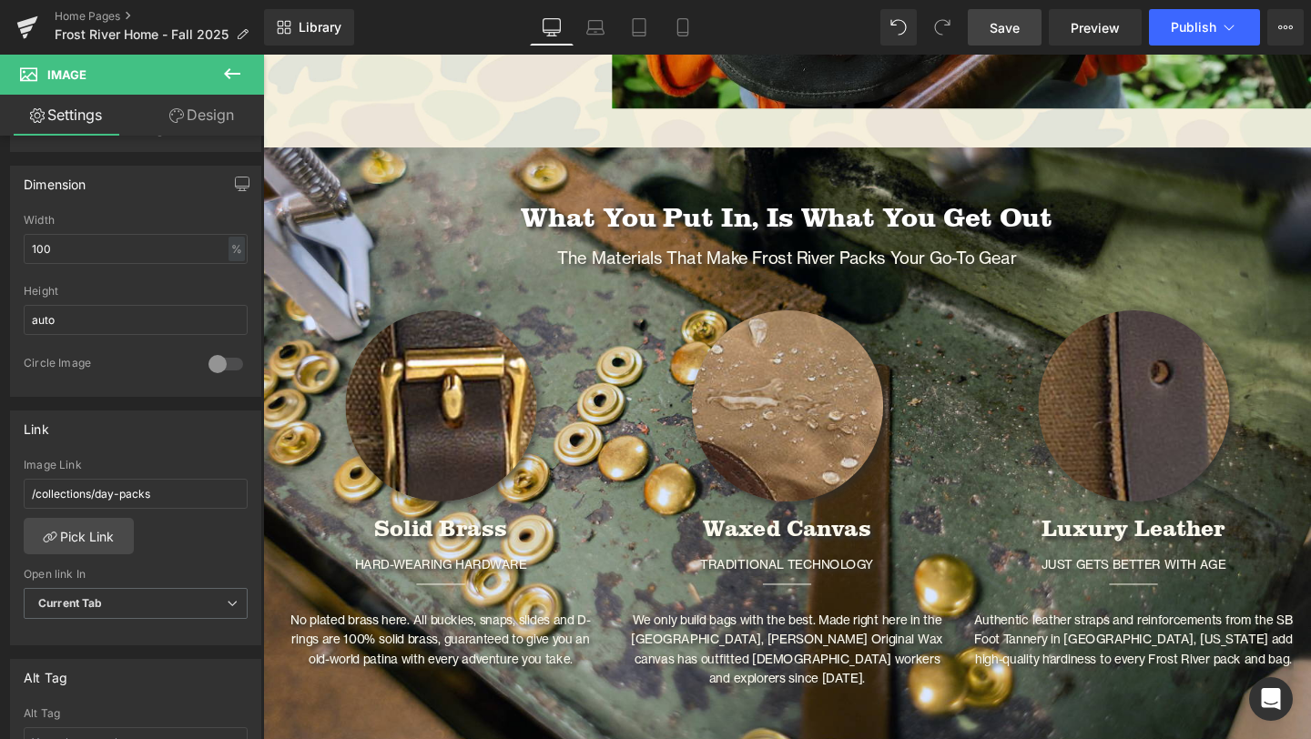
scroll to position [2736, 0]
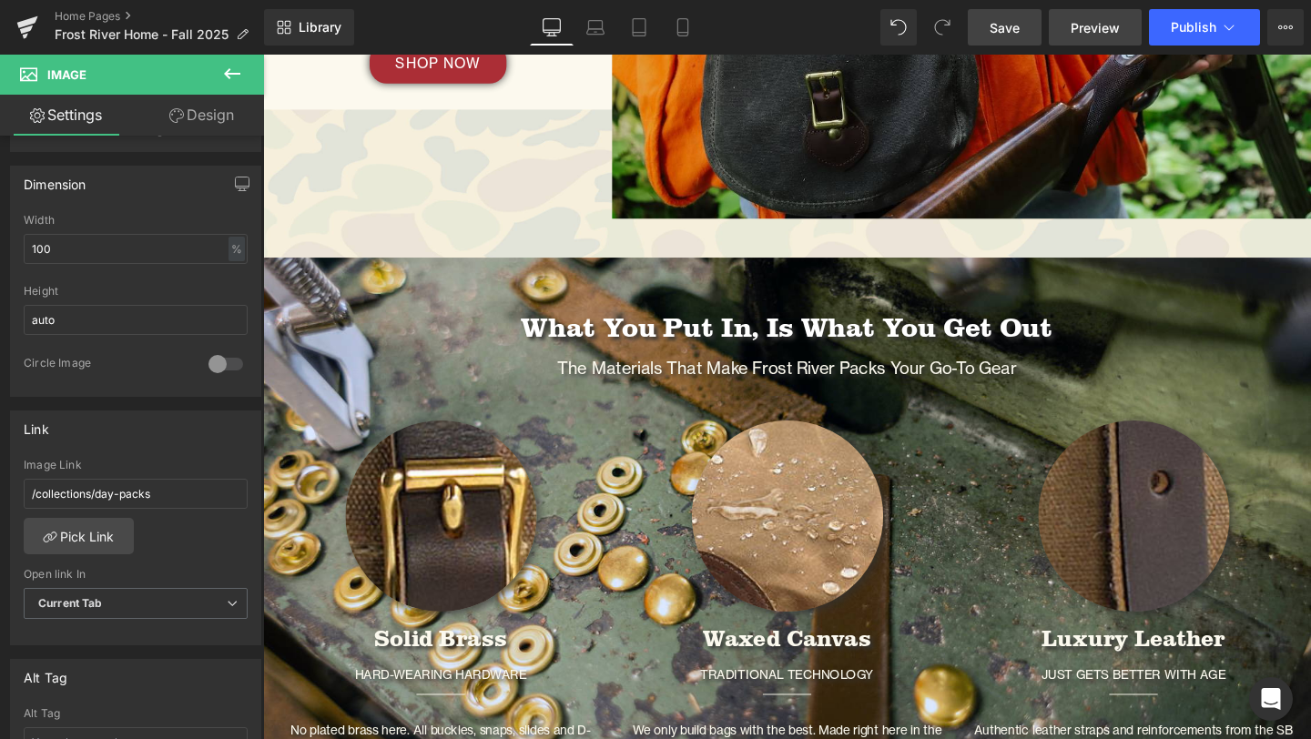
click at [1103, 20] on span "Preview" at bounding box center [1095, 27] width 49 height 19
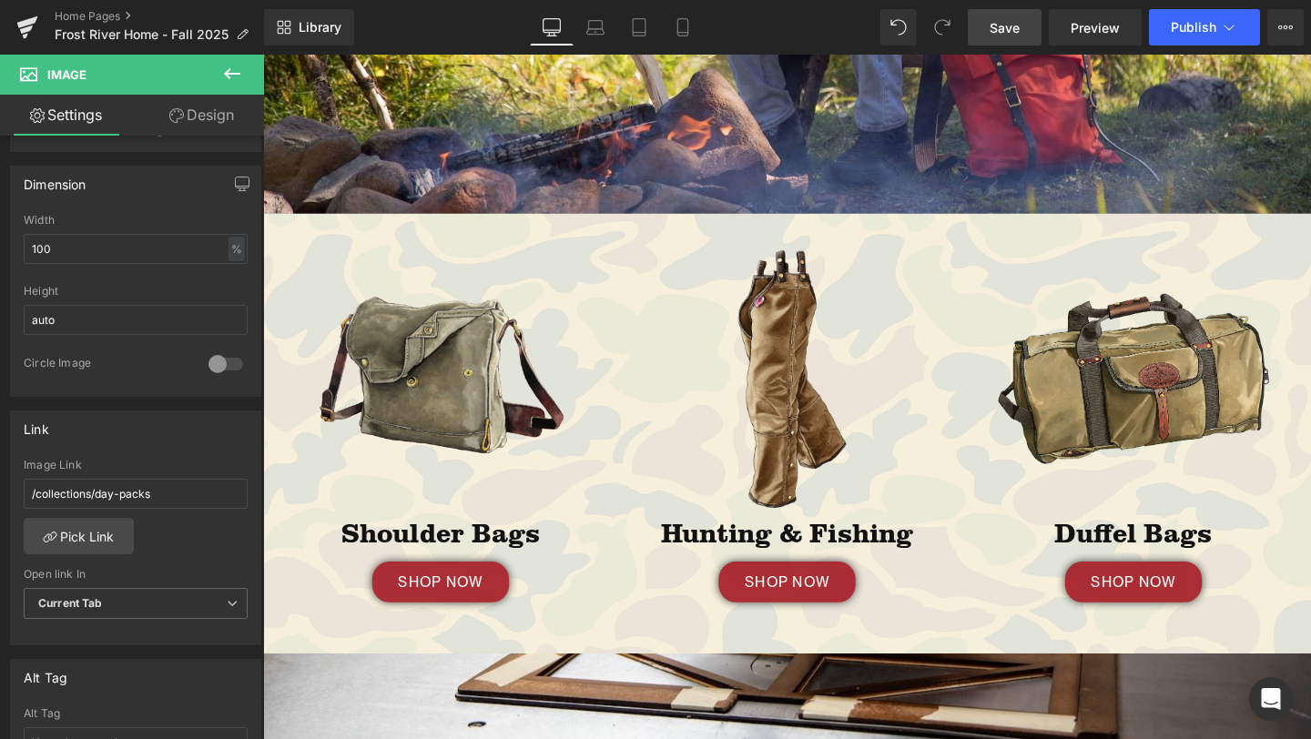
scroll to position [515, 0]
